Goal: Information Seeking & Learning: Learn about a topic

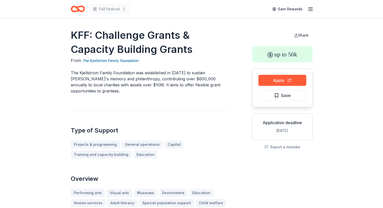
click at [285, 79] on button "Apply" at bounding box center [283, 80] width 48 height 11
click at [311, 13] on div "Sign up , free" at bounding box center [293, 9] width 41 height 12
click at [311, 11] on line "button" at bounding box center [311, 11] width 4 height 0
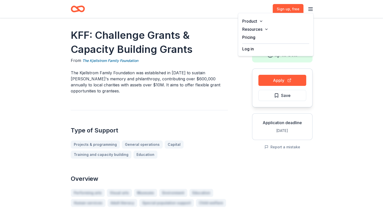
click at [247, 49] on button "Log in" at bounding box center [249, 49] width 12 height 6
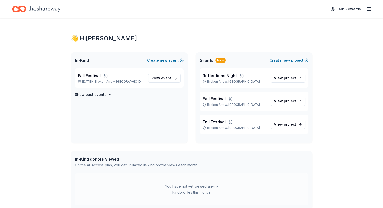
click at [291, 76] on span "project" at bounding box center [290, 78] width 12 height 4
click at [292, 78] on span "project" at bounding box center [290, 78] width 12 height 4
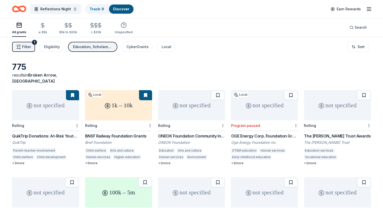
click at [31, 47] on span "Filter" at bounding box center [26, 47] width 9 height 6
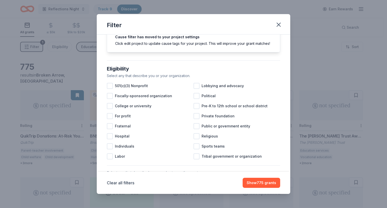
scroll to position [25, 0]
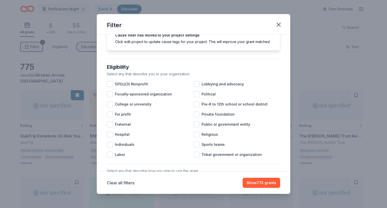
click at [145, 87] on span "501(c)(3) Nonprofit" at bounding box center [131, 84] width 33 height 6
click at [239, 107] on span "Pre-K to 12th school or school district" at bounding box center [235, 104] width 66 height 6
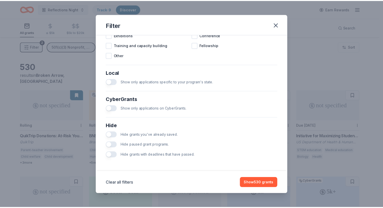
scroll to position [261, 0]
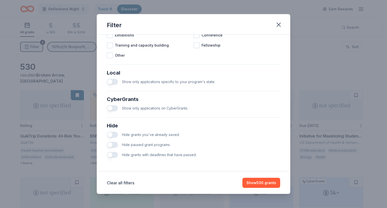
click at [260, 183] on button "Show 530 grants" at bounding box center [262, 183] width 38 height 10
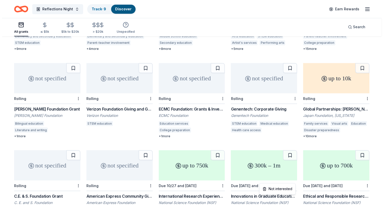
scroll to position [943, 0]
